Goal: Task Accomplishment & Management: Manage account settings

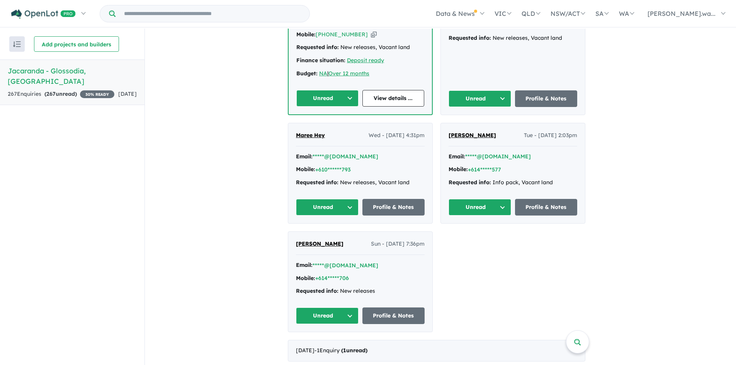
scroll to position [348, 0]
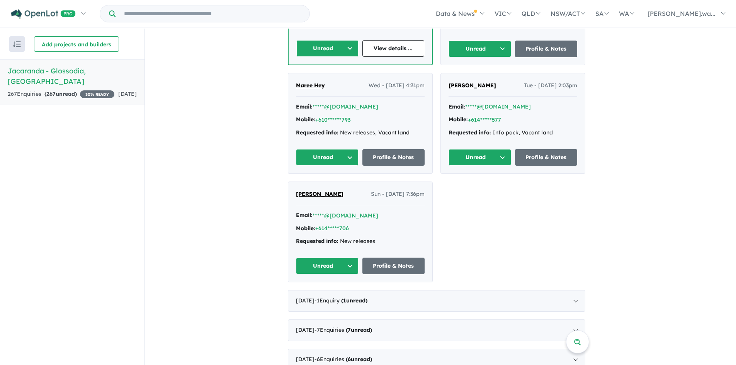
click at [428, 213] on div "Blake Nixon Sun - 03/08/2025, 7:36pm Email: *****@outlook.com Mobile: +614*****…" at bounding box center [360, 232] width 144 height 100
click at [317, 182] on div "Blake Nixon Sun - 03/08/2025, 7:36pm Email: *****@outlook.com Mobile: +614*****…" at bounding box center [360, 232] width 144 height 100
click at [317, 191] on span "Blake Nixon" at bounding box center [320, 194] width 48 height 7
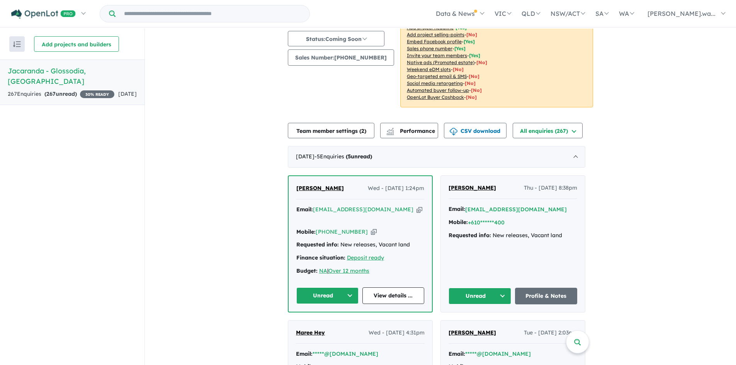
scroll to position [0, 0]
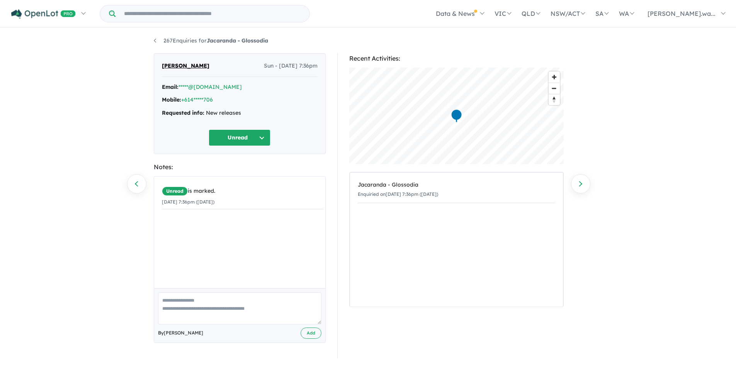
click at [261, 142] on button "Unread" at bounding box center [240, 138] width 62 height 17
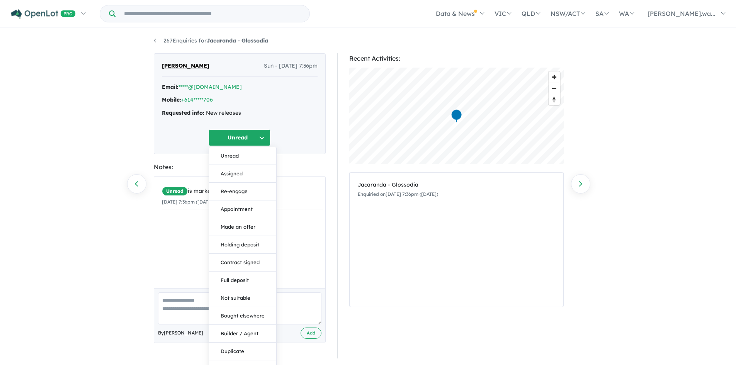
drag, startPoint x: 251, startPoint y: 282, endPoint x: 311, endPoint y: 131, distance: 162.2
click at [311, 131] on div "Unread Unread Assigned Re-engage Appointment Made an offer Holding deposit Cont…" at bounding box center [240, 138] width 156 height 17
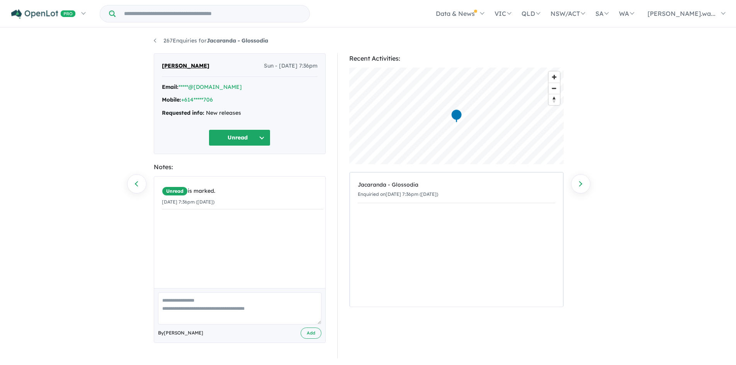
click at [257, 143] on button "Unread" at bounding box center [240, 138] width 62 height 17
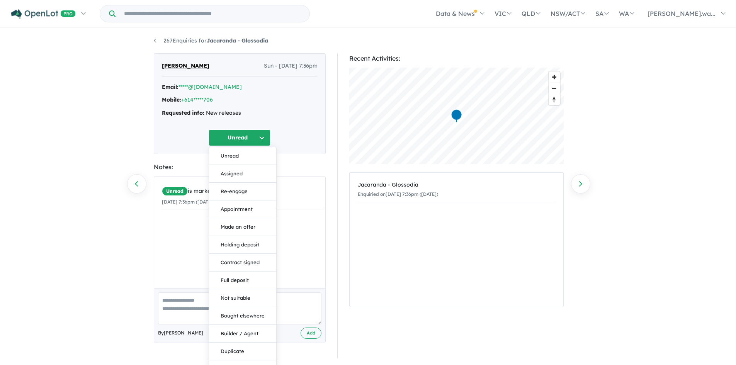
click at [309, 136] on div "Unread Unread Assigned Re-engage Appointment Made an offer Holding deposit Cont…" at bounding box center [240, 138] width 156 height 17
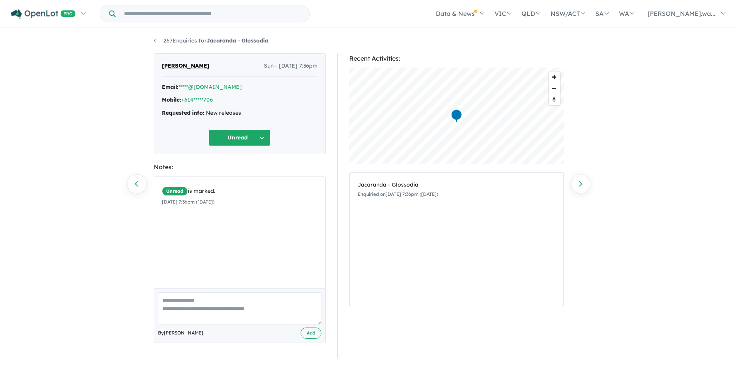
click at [221, 113] on div "Requested info: New releases" at bounding box center [240, 113] width 156 height 9
click at [200, 99] on link "+614*****706" at bounding box center [197, 99] width 32 height 7
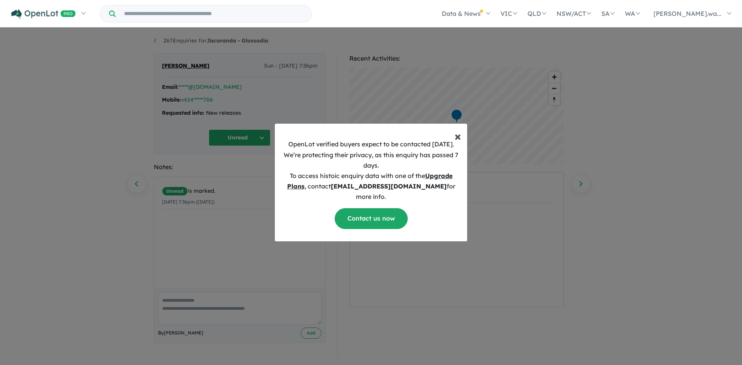
click at [459, 143] on span "×" at bounding box center [458, 135] width 7 height 15
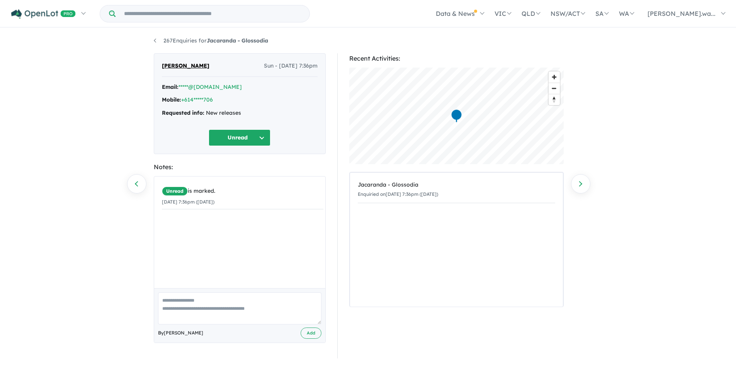
click at [95, 68] on div "267 Enquiries for Jacaranda - Glossodia Previous enquiry Next enquiry Blake Nix…" at bounding box center [368, 198] width 736 height 338
click at [158, 40] on link "267 Enquiries for Jacaranda - Glossodia" at bounding box center [211, 40] width 114 height 7
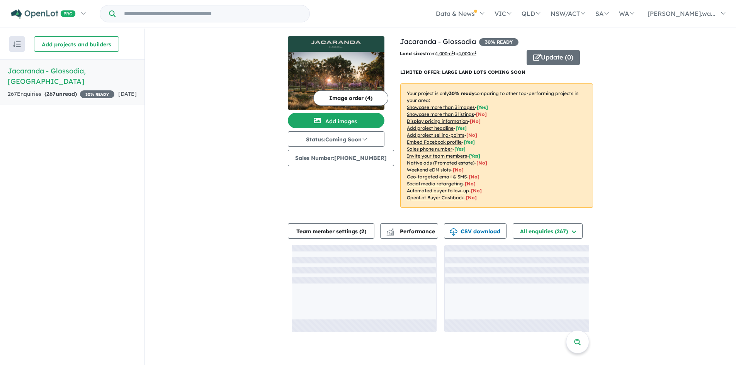
click at [314, 189] on div "Image order ( 4 ) Add images Status: Coming Soon In Planning Coming Soon Sellin…" at bounding box center [344, 126] width 112 height 181
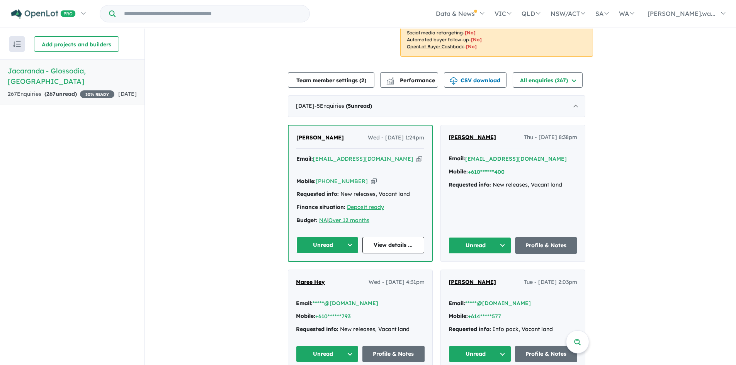
scroll to position [155, 0]
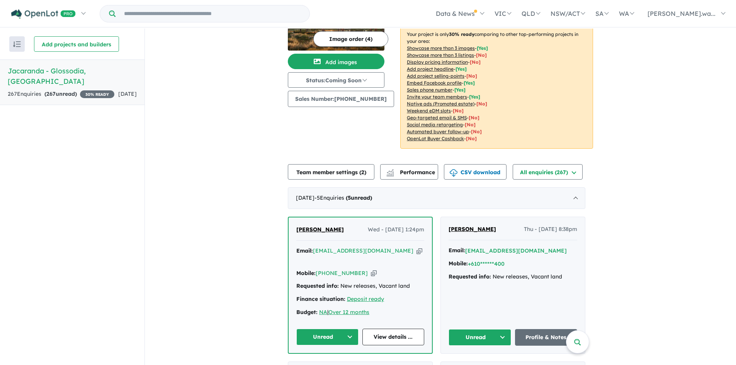
scroll to position [0, 0]
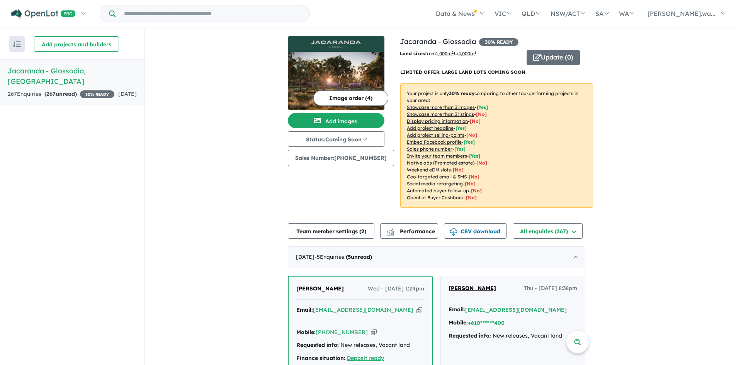
drag, startPoint x: 657, startPoint y: 176, endPoint x: 631, endPoint y: 179, distance: 26.0
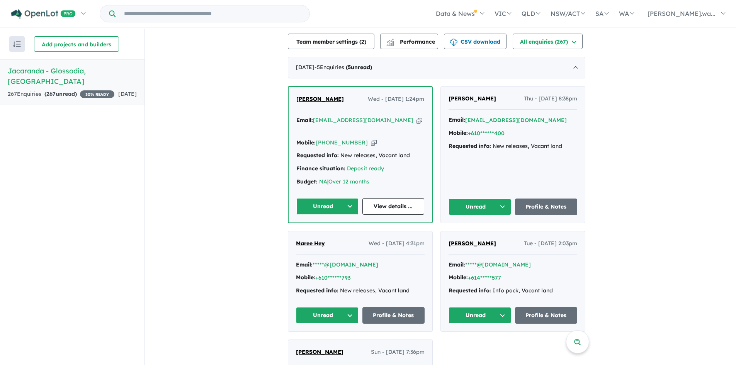
scroll to position [232, 0]
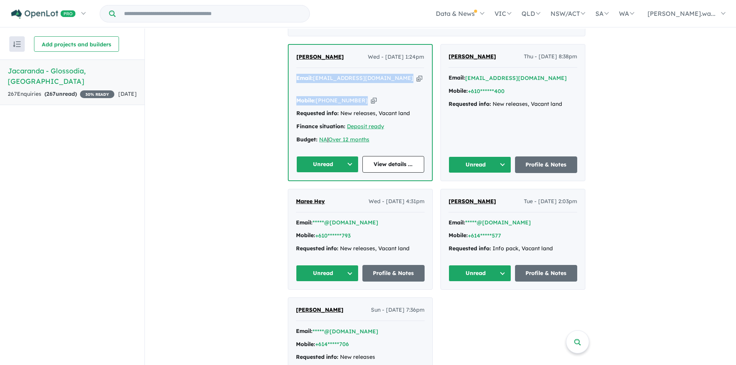
drag, startPoint x: 385, startPoint y: 93, endPoint x: 287, endPoint y: 78, distance: 99.0
click at [399, 109] on div "Requested info: New releases, Vacant land" at bounding box center [361, 113] width 128 height 9
click at [385, 156] on link "View details ..." at bounding box center [394, 164] width 62 height 17
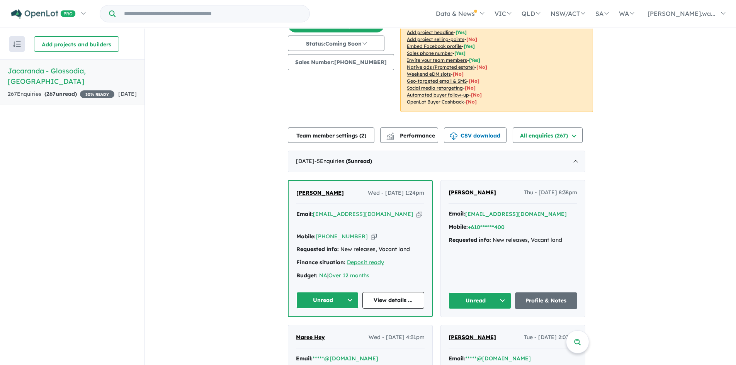
scroll to position [39, 0]
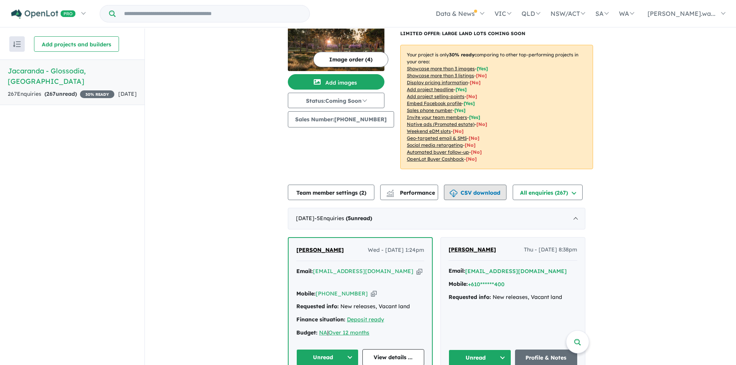
click at [498, 195] on button "CSV download" at bounding box center [475, 192] width 63 height 15
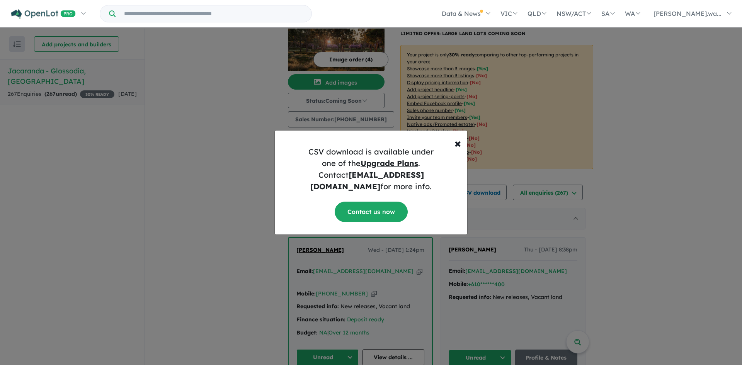
click at [375, 168] on u "Upgrade Plans" at bounding box center [390, 164] width 58 height 10
click at [440, 171] on h5 "CSV download is available under one of the Upgrade Plans . Contact support@open…" at bounding box center [371, 169] width 180 height 46
click at [454, 149] on button "× Close" at bounding box center [457, 140] width 19 height 19
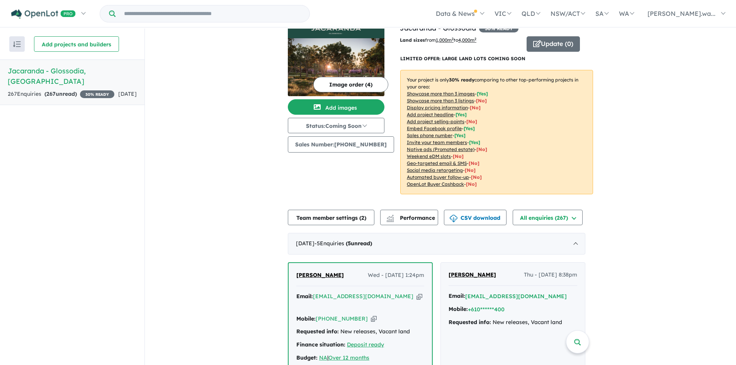
scroll to position [0, 0]
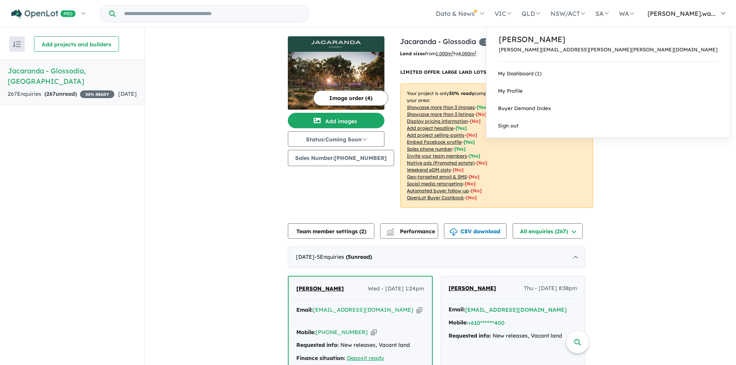
click at [718, 14] on link "[PERSON_NAME].wa..." at bounding box center [684, 13] width 91 height 27
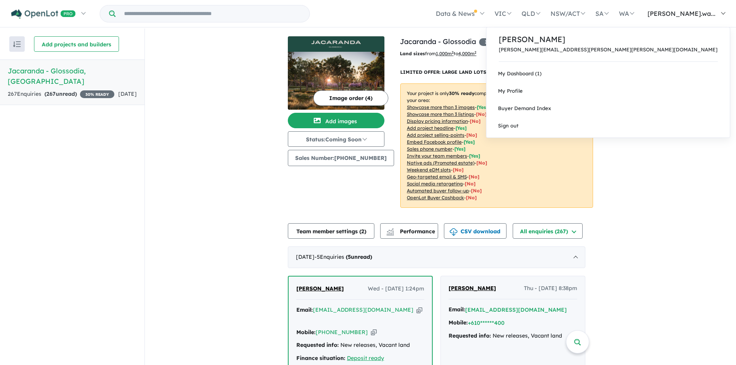
click at [720, 14] on link "[PERSON_NAME].wa..." at bounding box center [684, 13] width 91 height 27
click at [664, 94] on link "My Profile" at bounding box center [609, 90] width 244 height 17
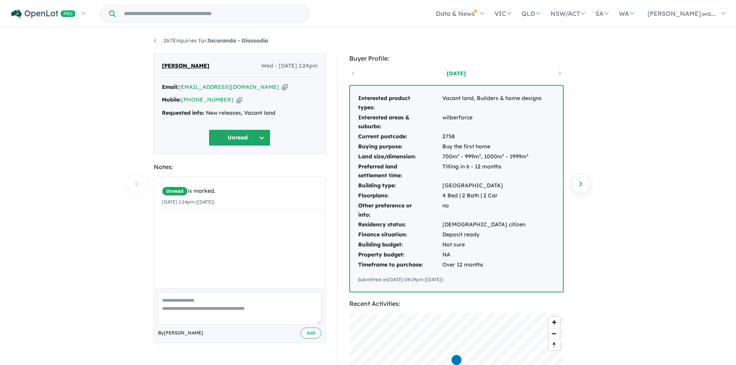
click at [264, 136] on button "Unread" at bounding box center [240, 138] width 62 height 17
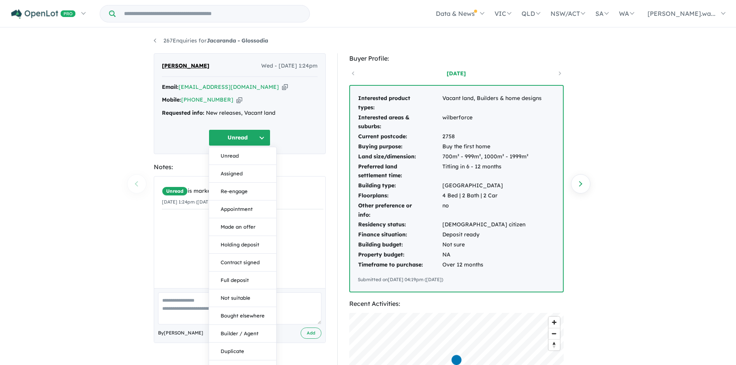
click at [598, 190] on div "267 Enquiries for Jacaranda - Glossodia Previous enquiry Next enquiry [PERSON_N…" at bounding box center [368, 198] width 736 height 338
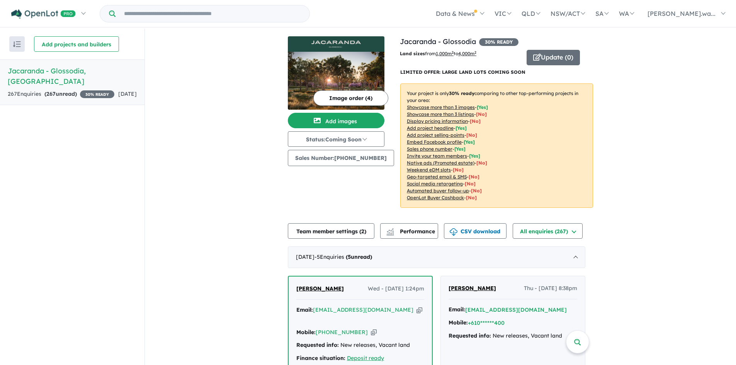
click at [72, 78] on link "Jacaranda - Glossodia , NSW 267 Enquir ies ( 267 unread) 30 % READY 1 day ago" at bounding box center [72, 83] width 145 height 46
